Goal: Find specific page/section: Find specific page/section

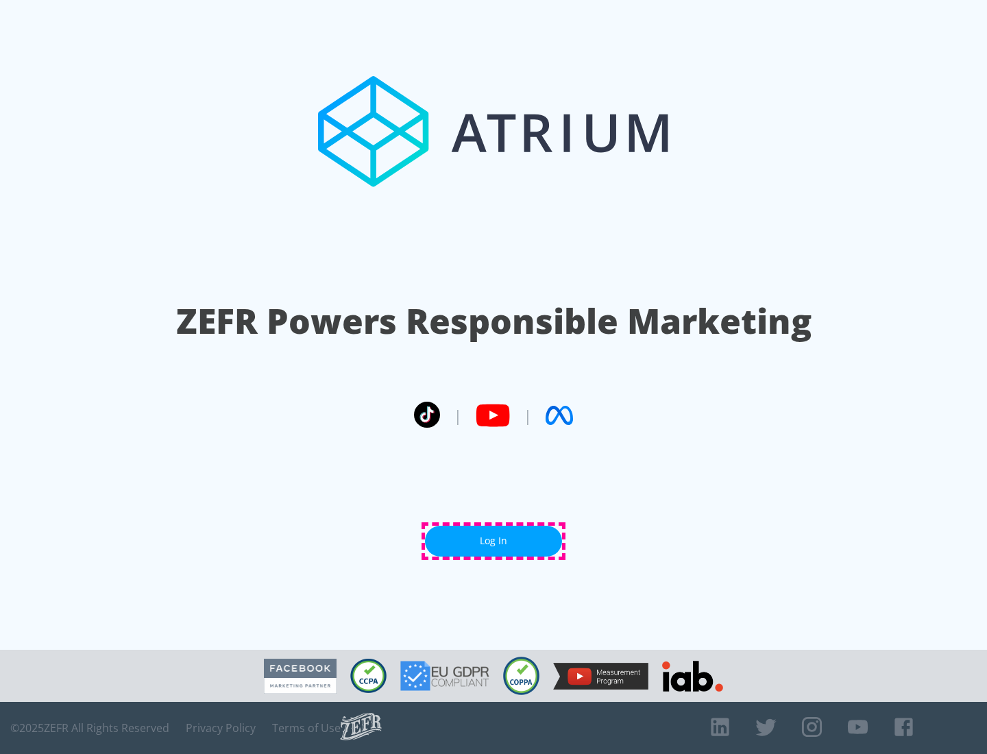
click at [493, 541] on link "Log In" at bounding box center [493, 541] width 137 height 31
